Goal: Task Accomplishment & Management: Manage account settings

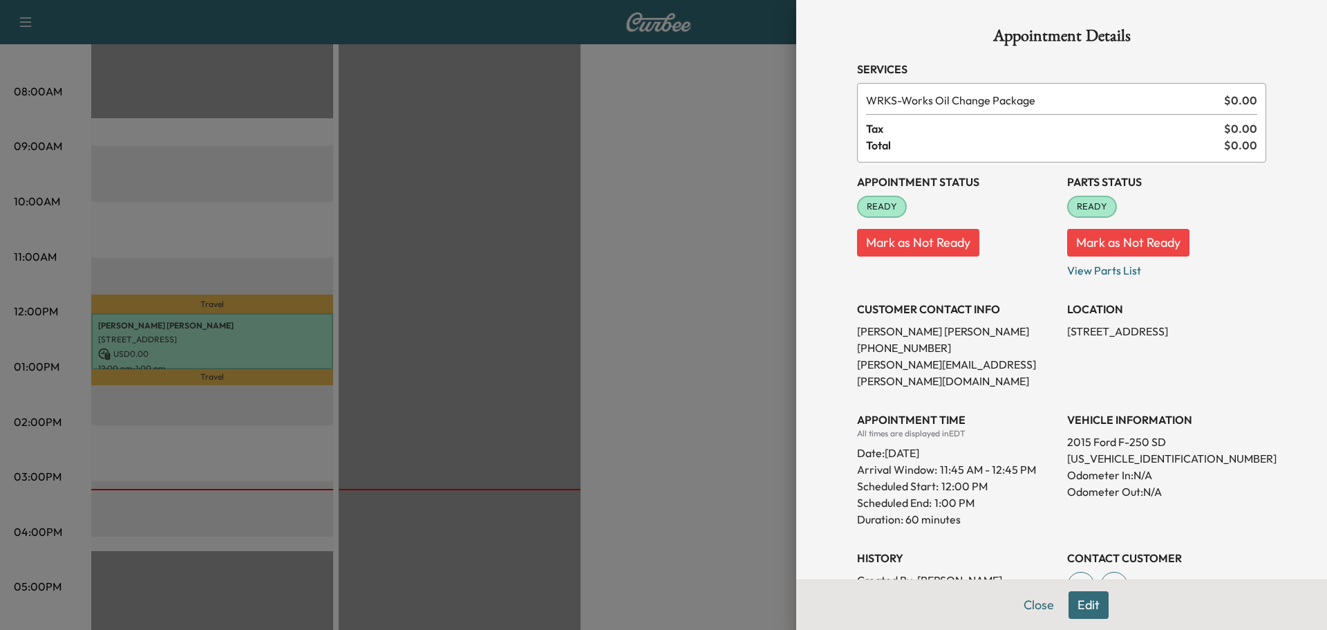
click at [595, 174] on div at bounding box center [663, 315] width 1327 height 630
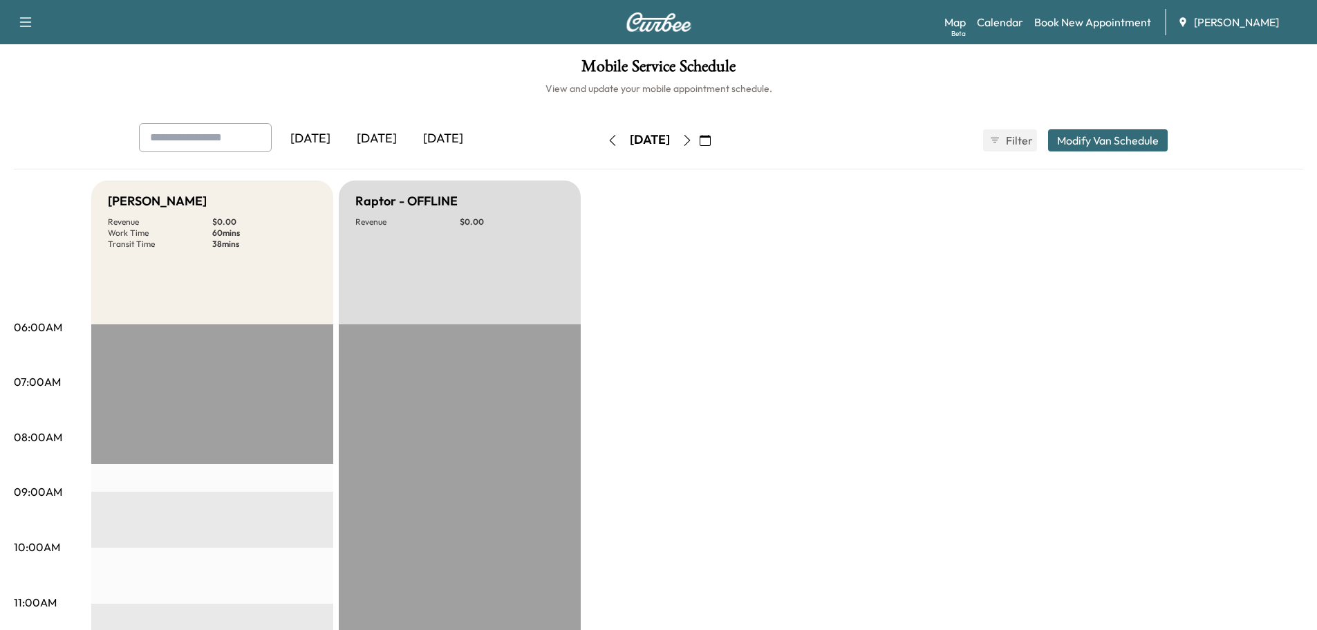
click at [693, 145] on icon "button" at bounding box center [687, 140] width 11 height 11
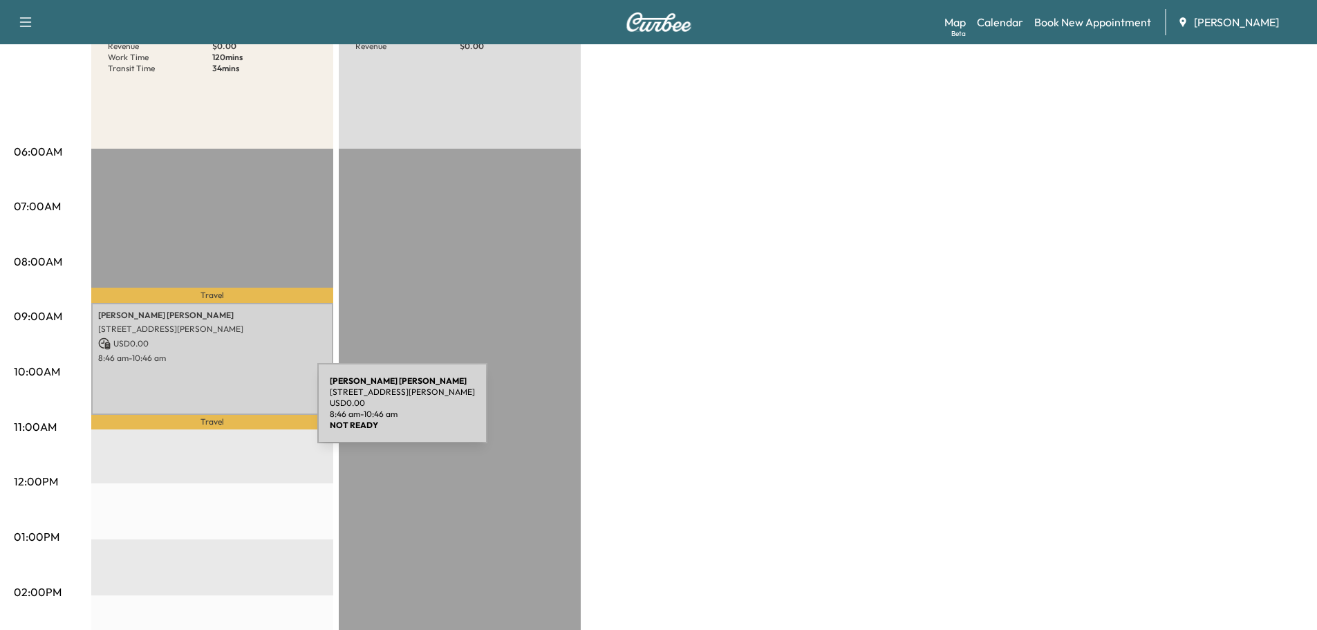
scroll to position [207, 0]
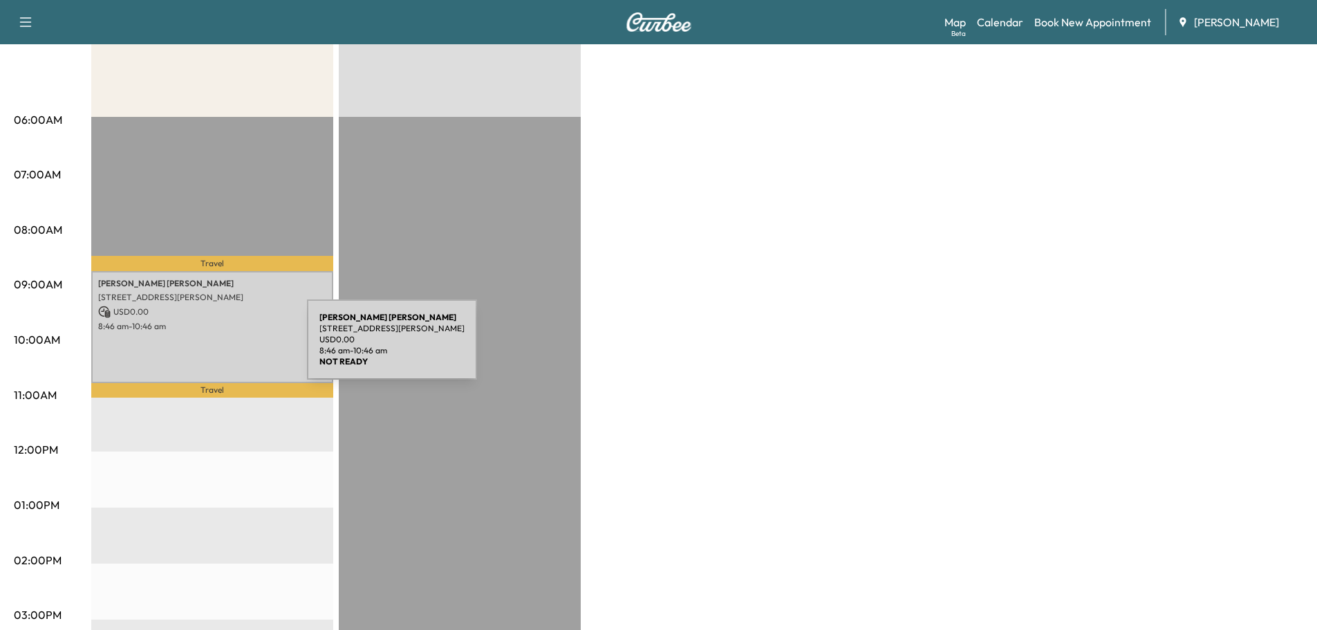
click at [203, 347] on div "[PERSON_NAME] [STREET_ADDRESS][PERSON_NAME] USD 0.00 8:46 am - 10:46 am" at bounding box center [212, 327] width 242 height 112
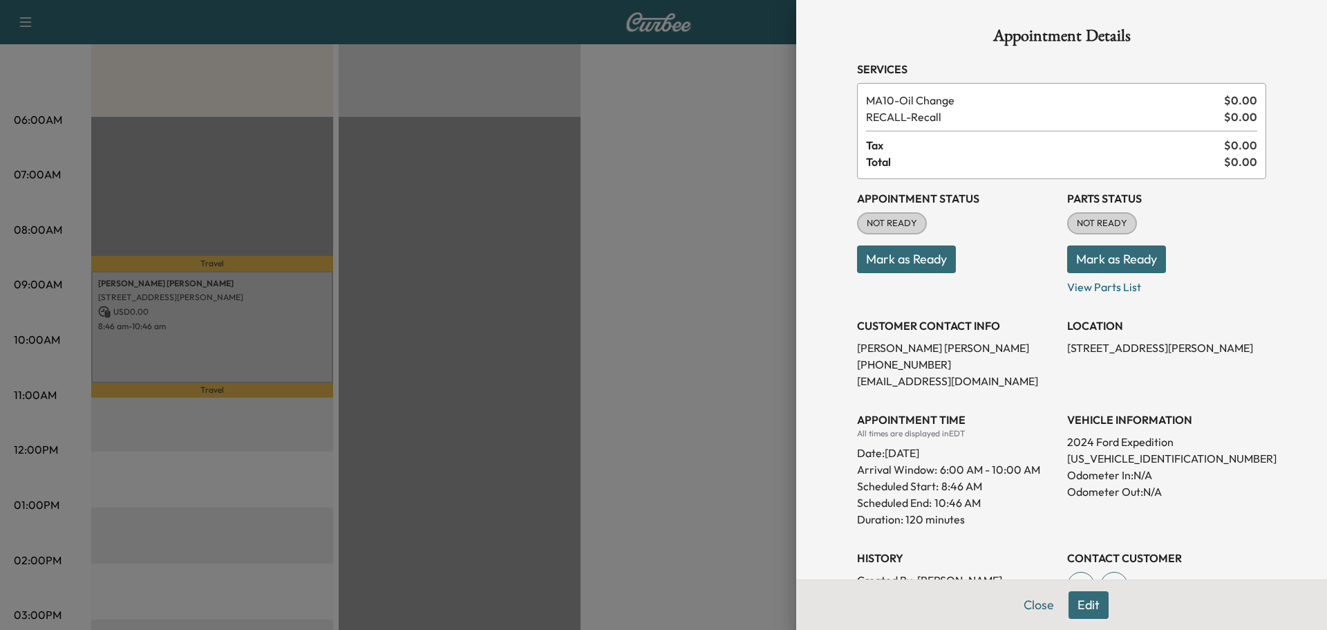
click at [915, 256] on button "Mark as Ready" at bounding box center [906, 259] width 99 height 28
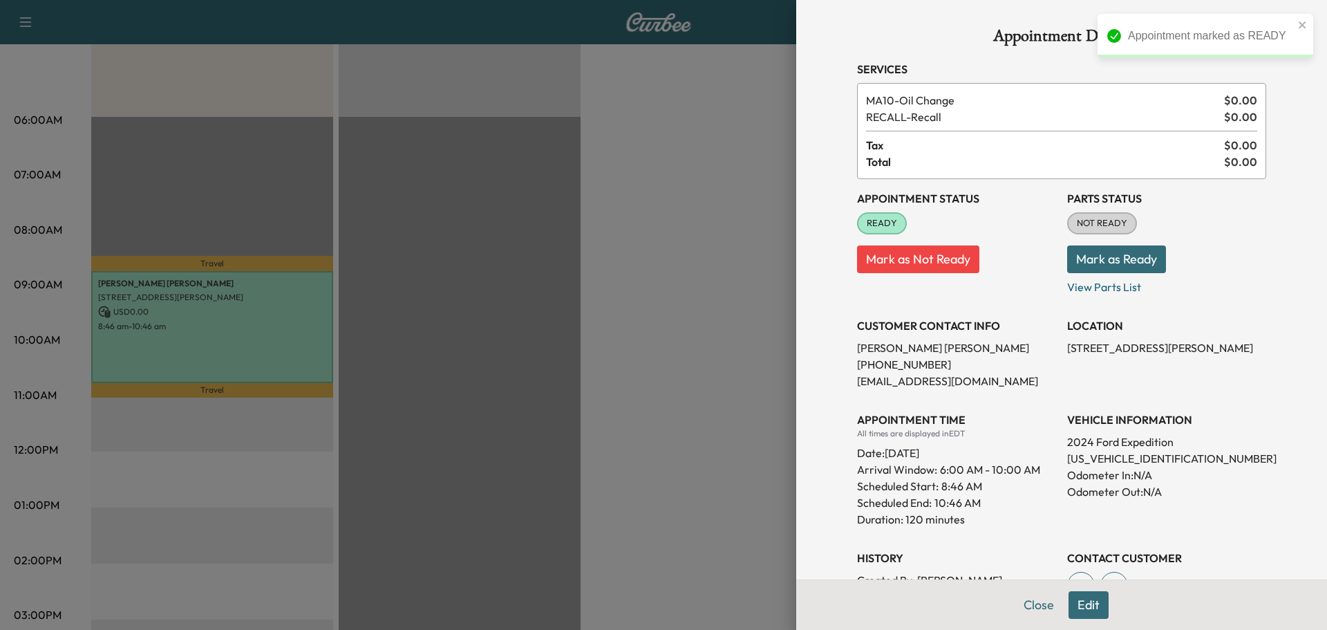
click at [1089, 456] on p "[US_VEHICLE_IDENTIFICATION_NUMBER]" at bounding box center [1166, 458] width 199 height 17
copy p "[US_VEHICLE_IDENTIFICATION_NUMBER]"
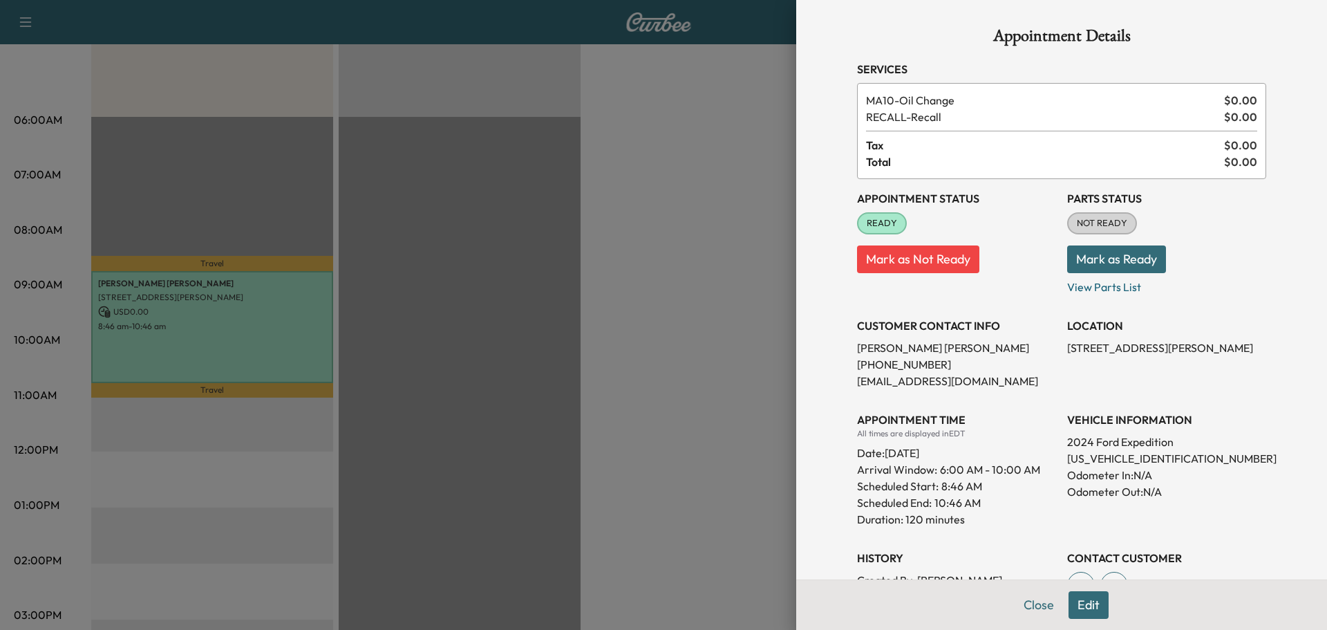
click at [617, 433] on div at bounding box center [663, 315] width 1327 height 630
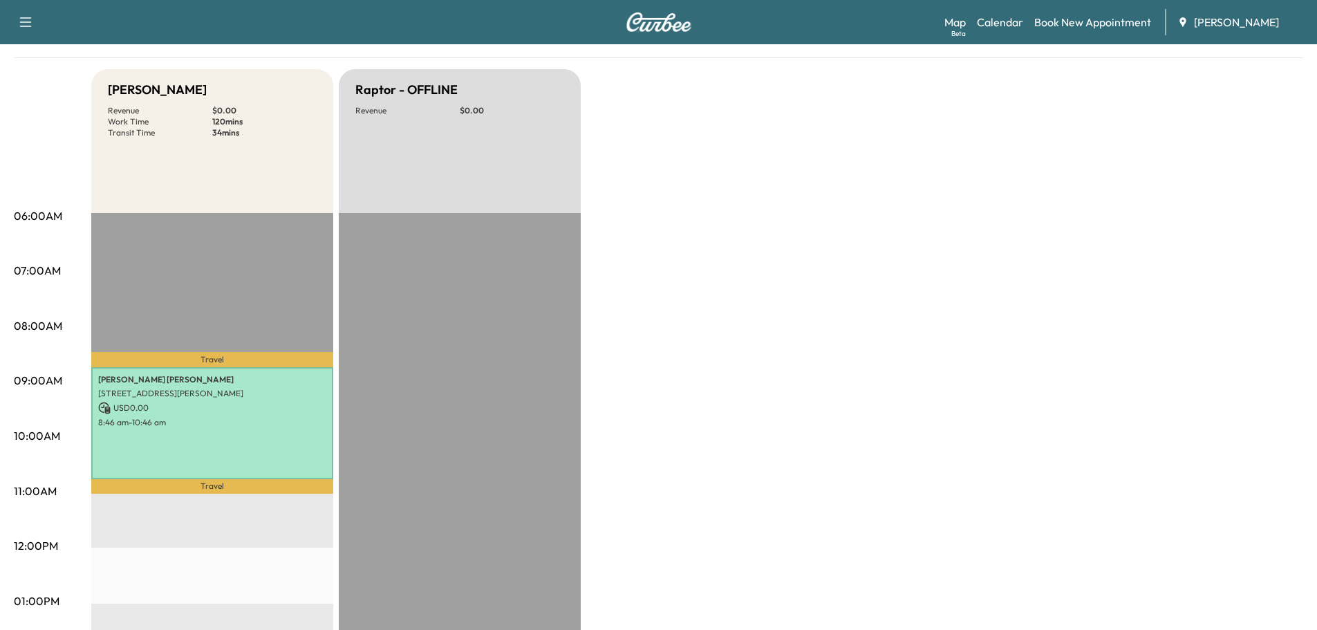
scroll to position [0, 0]
